Goal: Information Seeking & Learning: Learn about a topic

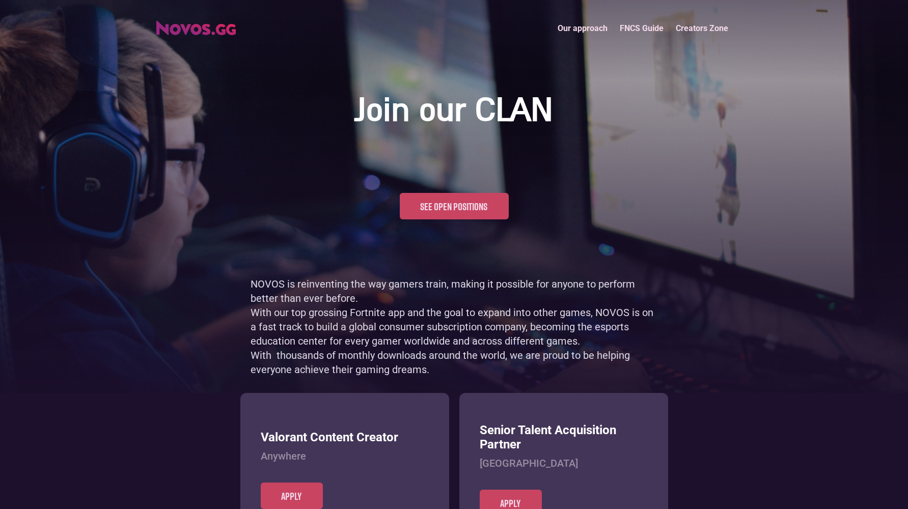
scroll to position [496, 0]
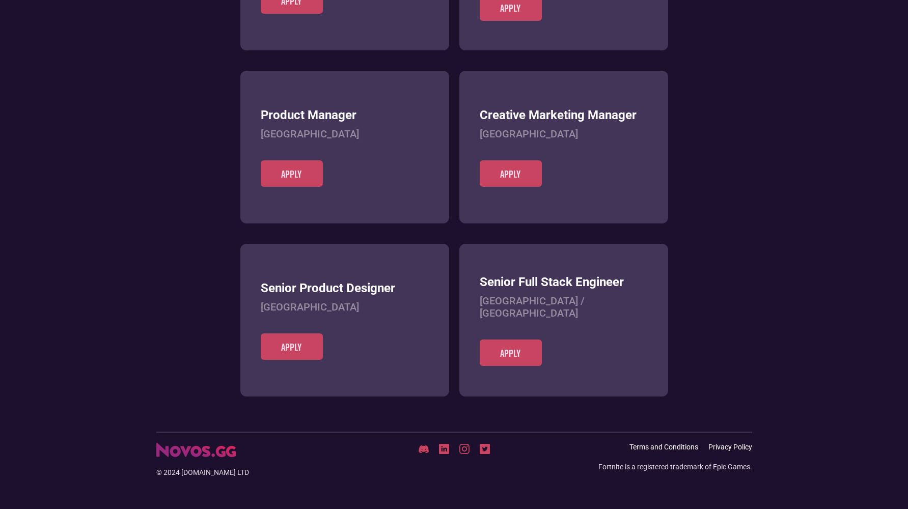
scroll to position [393, 0]
